Goal: Information Seeking & Learning: Find specific page/section

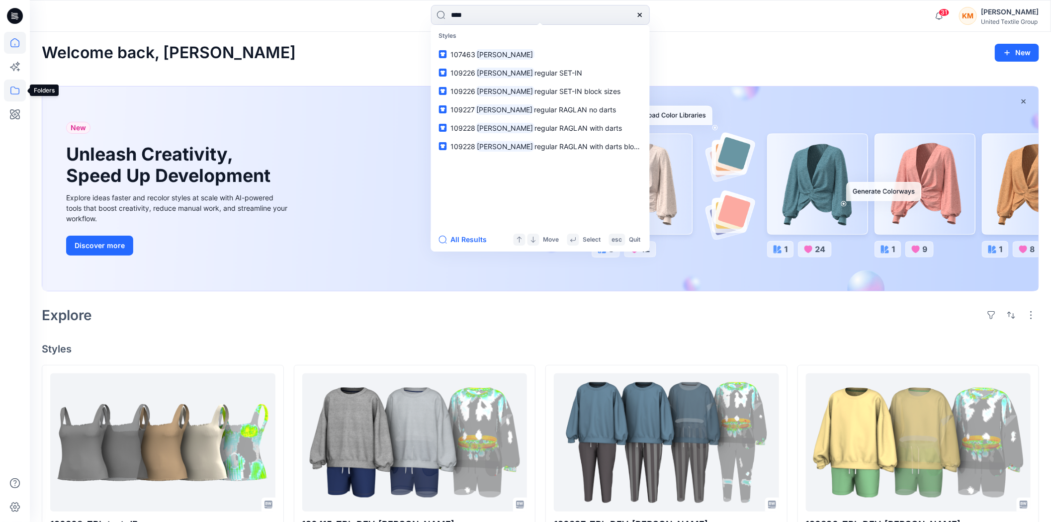
type input "****"
click at [11, 85] on icon at bounding box center [15, 91] width 22 height 22
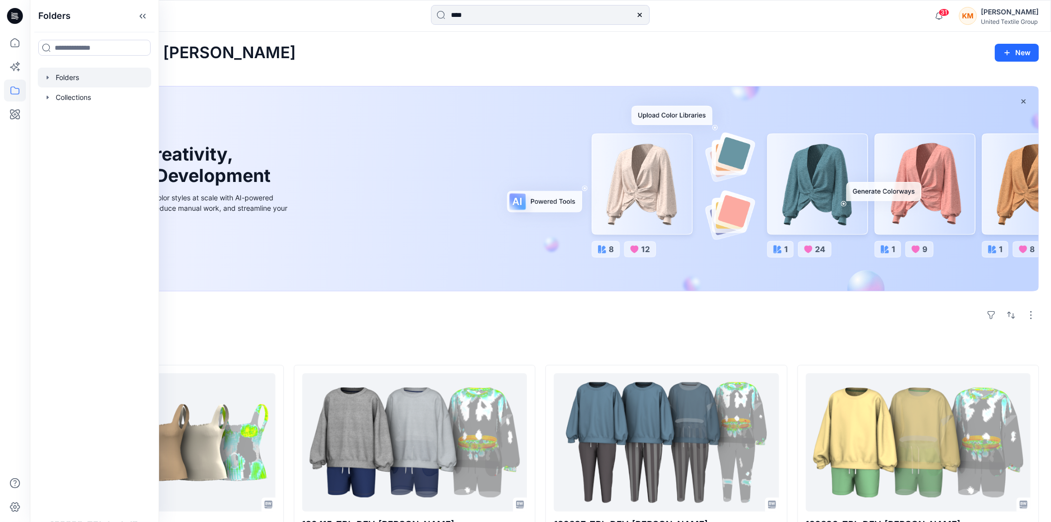
click at [70, 81] on div at bounding box center [94, 78] width 113 height 20
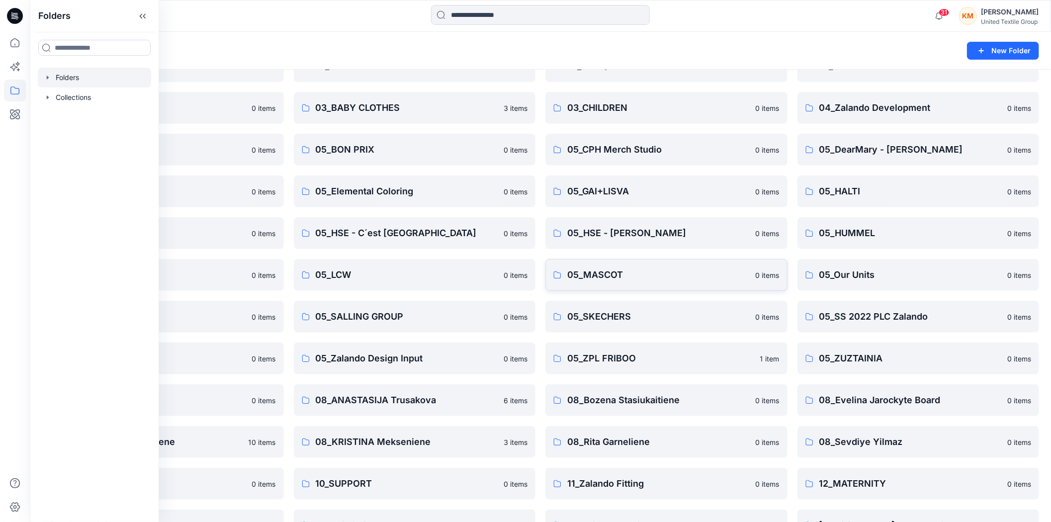
scroll to position [174, 0]
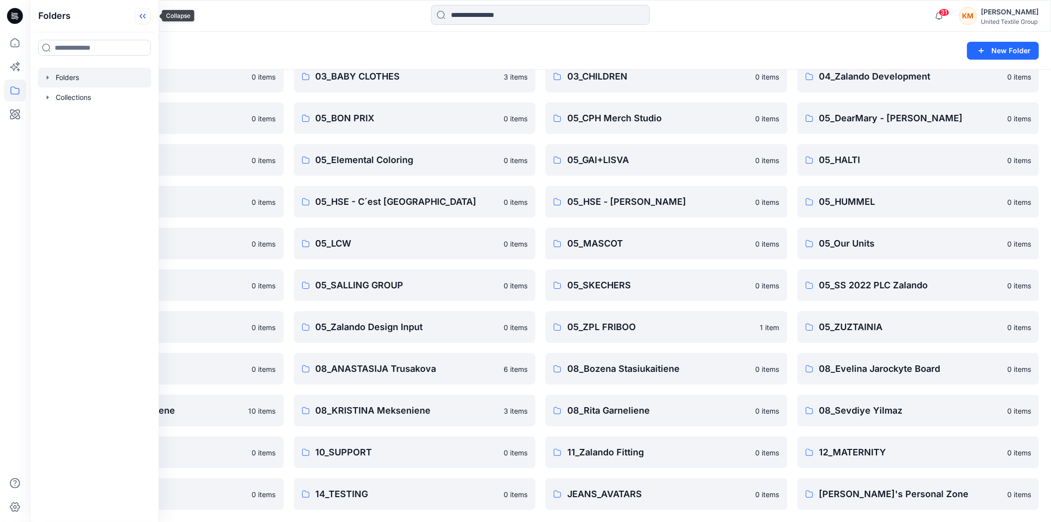
click at [150, 13] on icon at bounding box center [143, 16] width 16 height 16
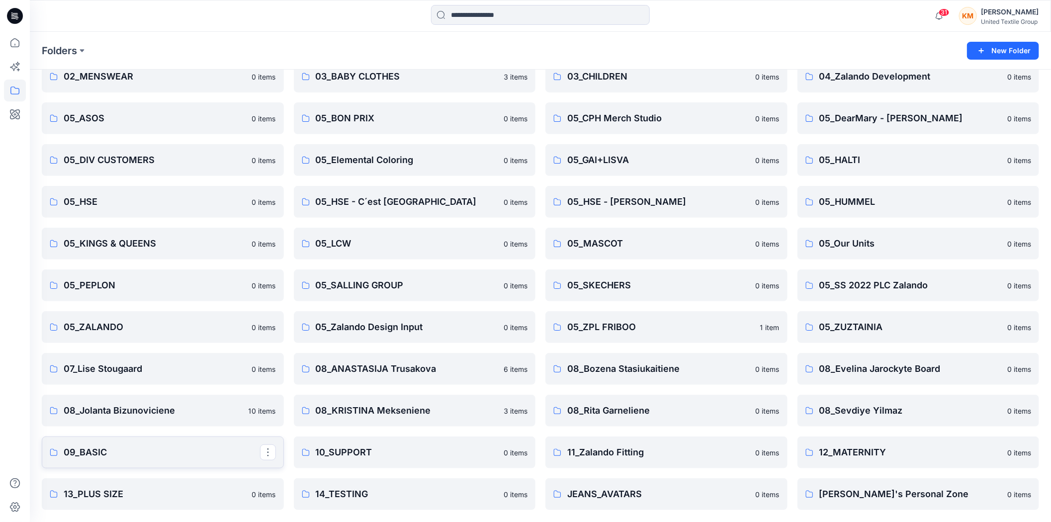
click at [85, 453] on p "09_BASIC" at bounding box center [162, 453] width 196 height 14
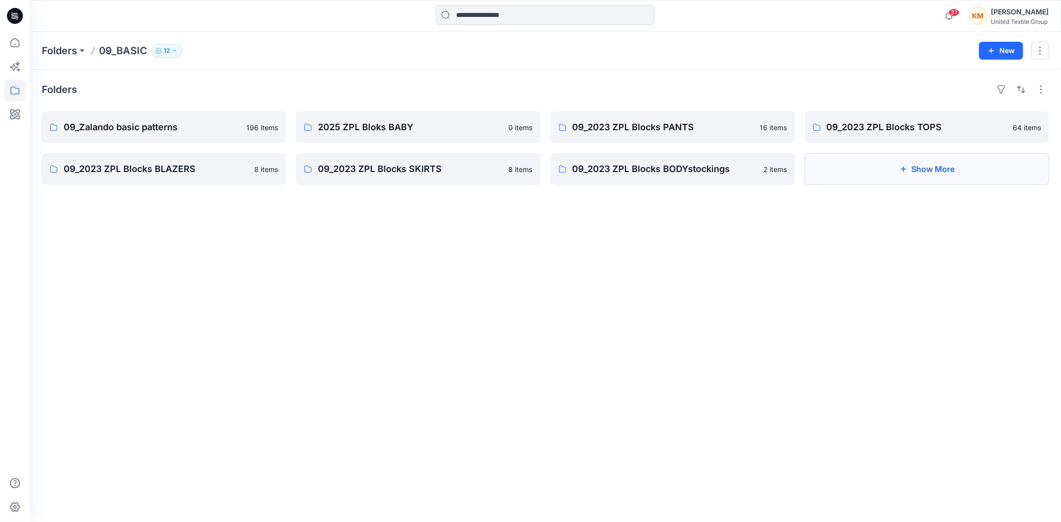
click at [909, 173] on button "Show More" at bounding box center [927, 169] width 244 height 32
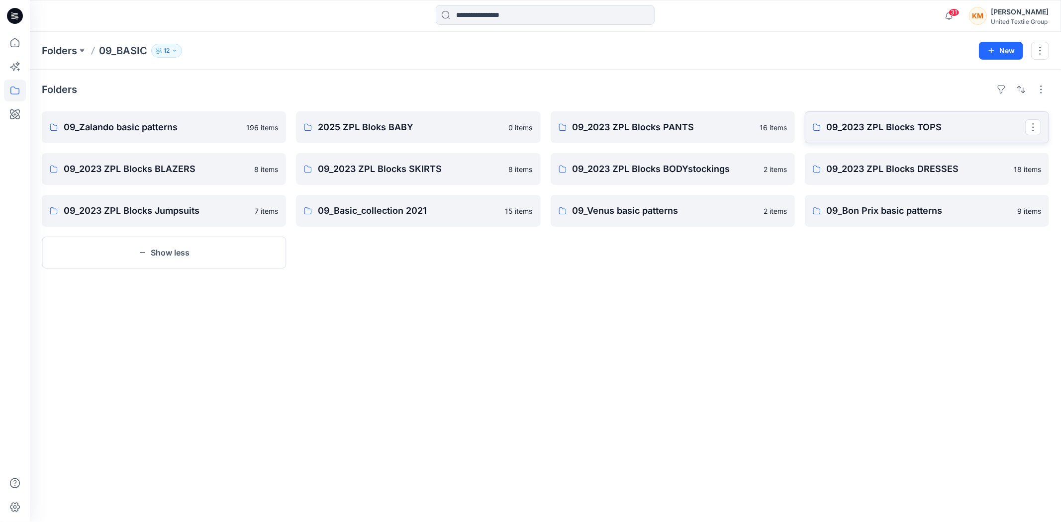
click at [897, 127] on p "09_2023 ZPL Blocks TOPS" at bounding box center [926, 127] width 198 height 14
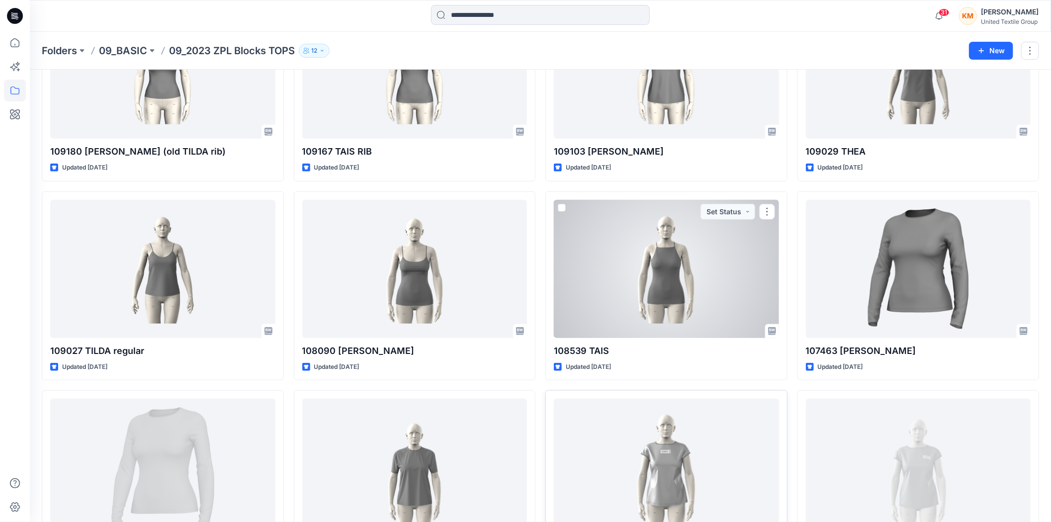
scroll to position [2779, 0]
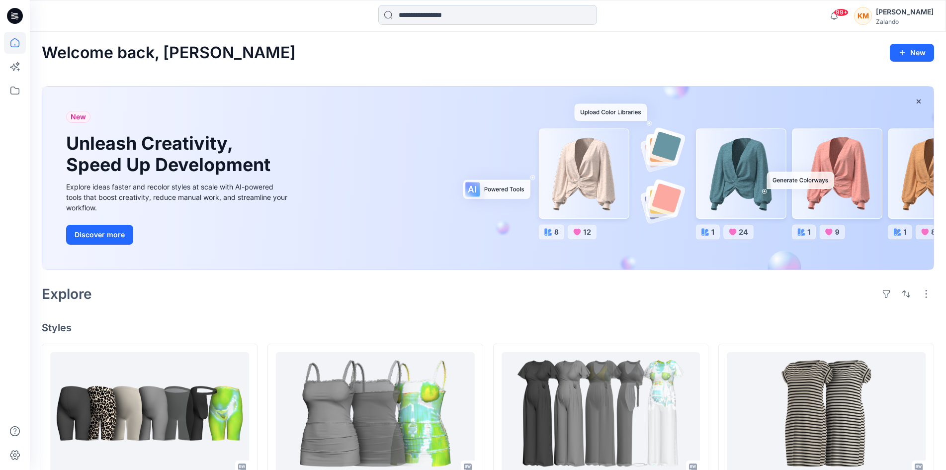
click at [466, 13] on input at bounding box center [487, 15] width 219 height 20
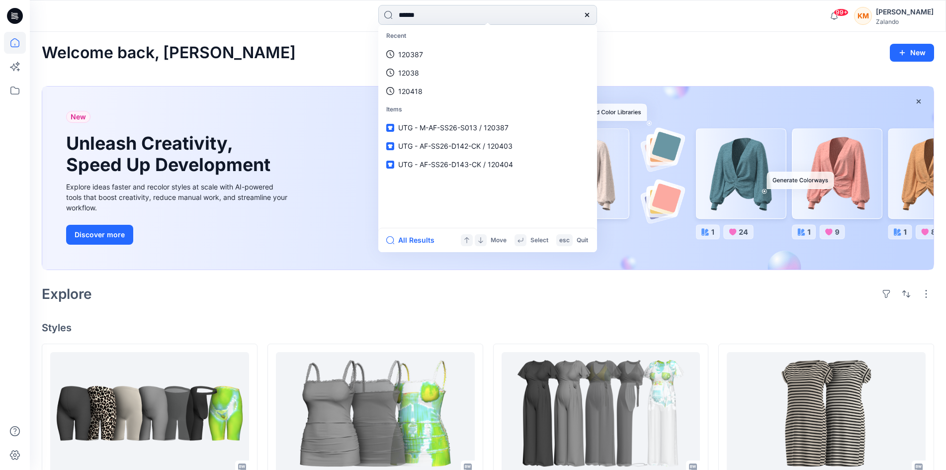
type input "******"
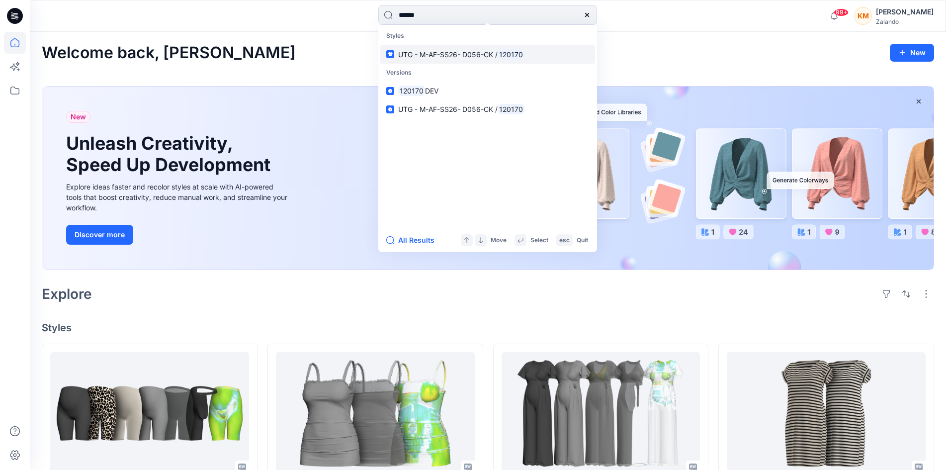
click at [456, 60] on link "UTG - M-AF-SS26- D056-CK / 120170" at bounding box center [487, 54] width 215 height 18
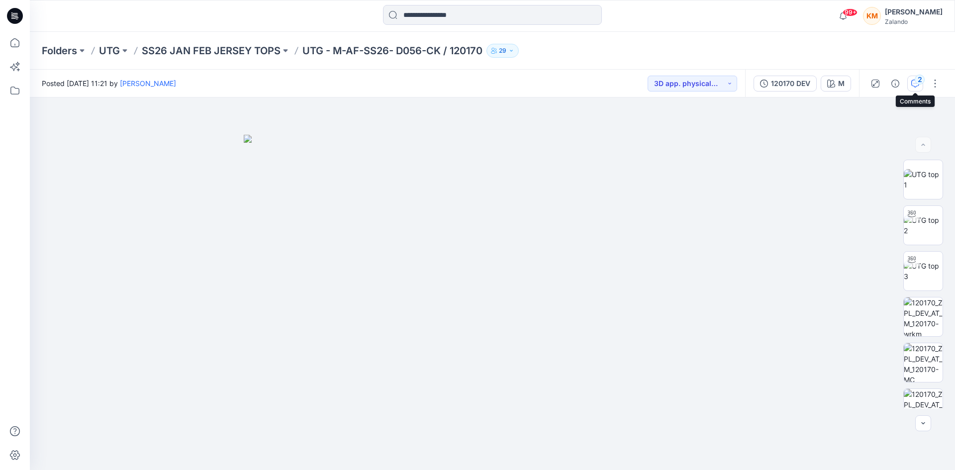
click at [916, 82] on div "2" at bounding box center [920, 80] width 10 height 10
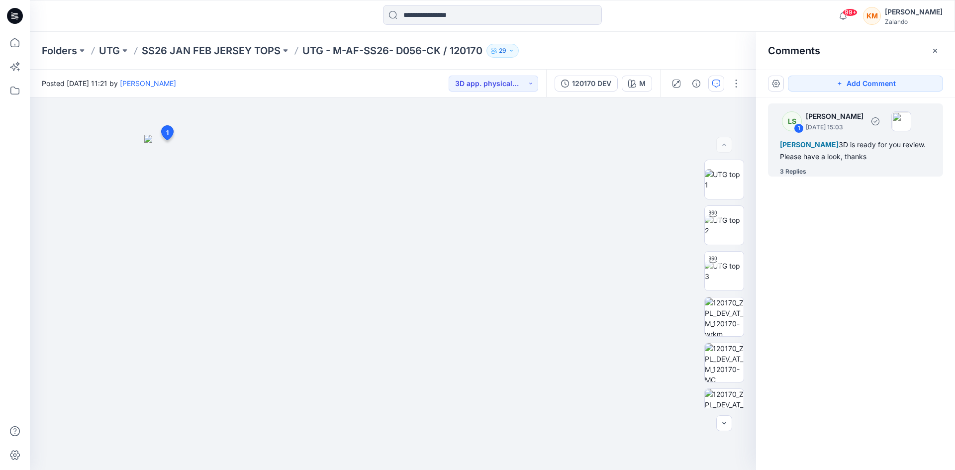
click at [791, 169] on div "3 Replies" at bounding box center [793, 172] width 26 height 10
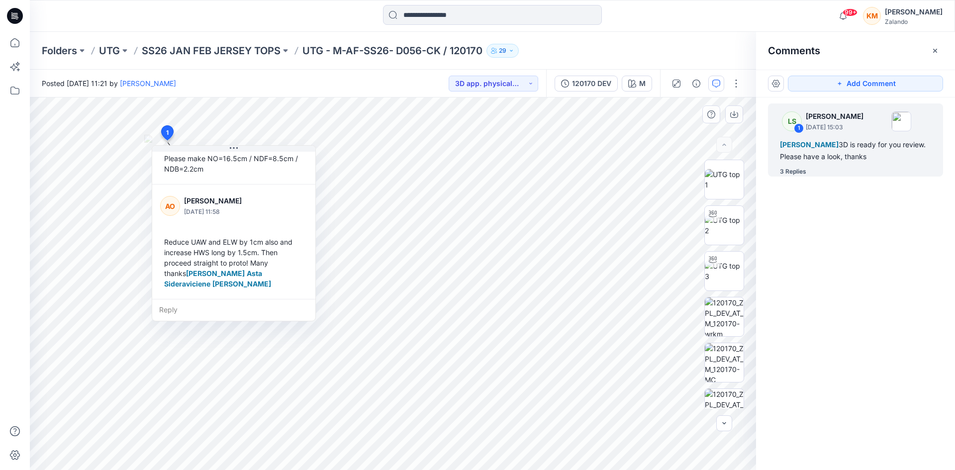
scroll to position [258, 0]
click at [14, 41] on icon at bounding box center [15, 43] width 22 height 22
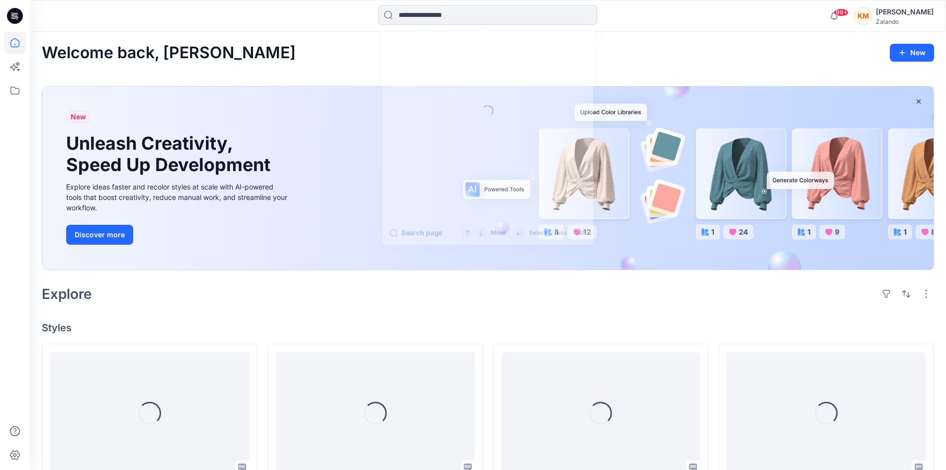
click at [439, 14] on input at bounding box center [487, 15] width 219 height 20
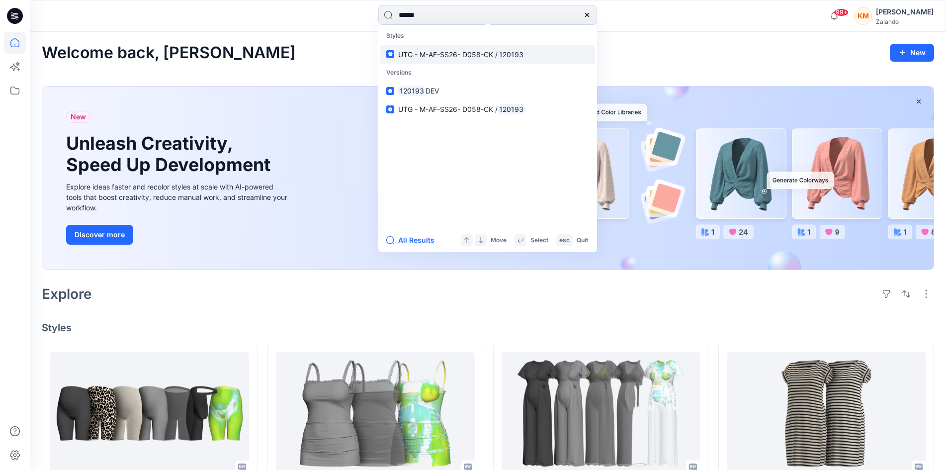
type input "******"
click at [471, 51] on span "UTG - M-AF-SS26- D058-CK /" at bounding box center [447, 54] width 99 height 8
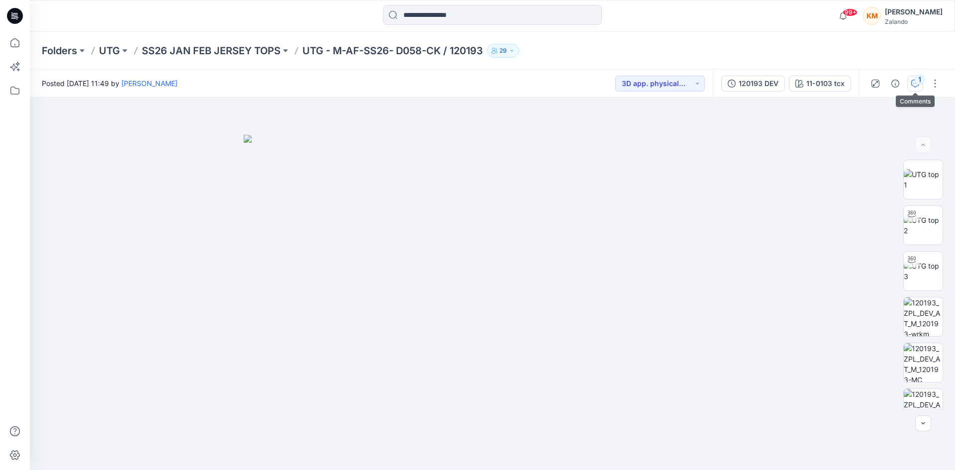
click at [917, 79] on div "1" at bounding box center [920, 80] width 10 height 10
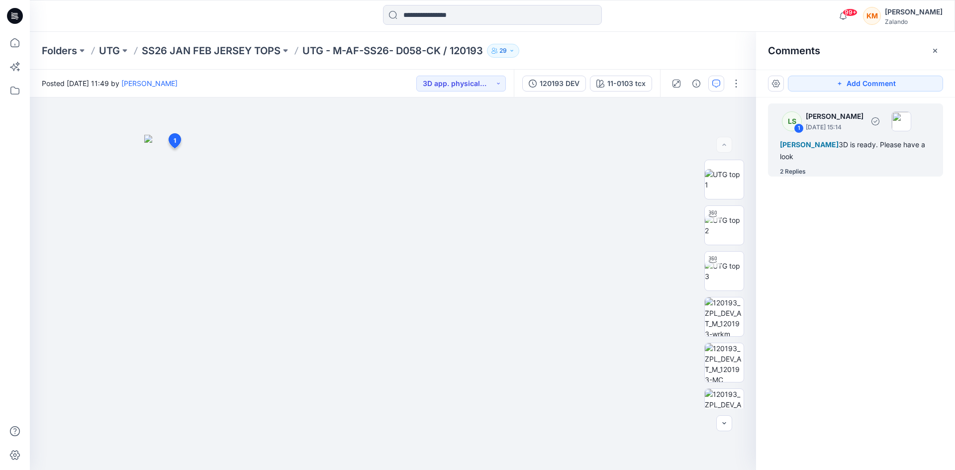
click at [808, 170] on div "2 Replies" at bounding box center [861, 172] width 163 height 10
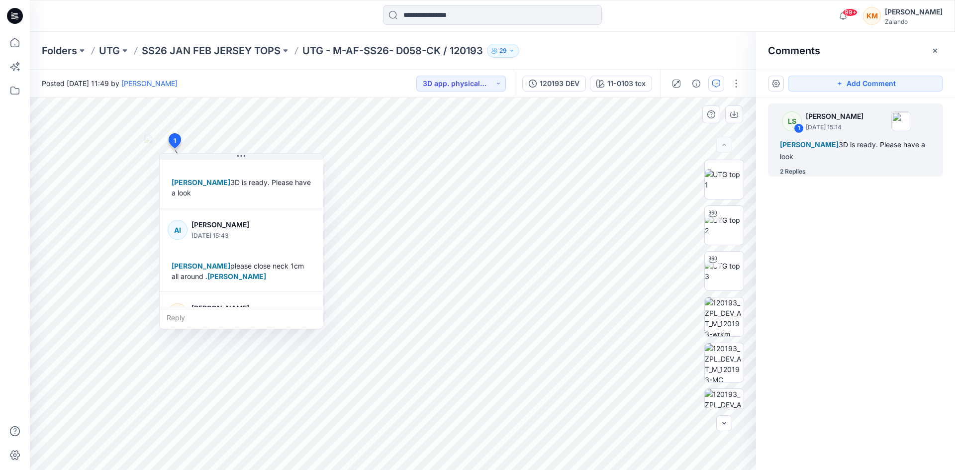
scroll to position [50, 0]
